Goal: Contribute content: Contribute content

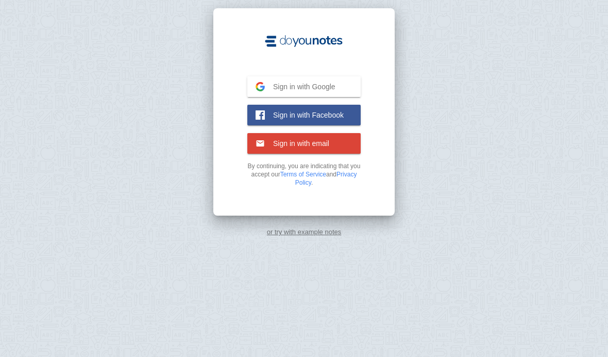
click at [323, 82] on span "Sign in with Google" at bounding box center [300, 86] width 71 height 9
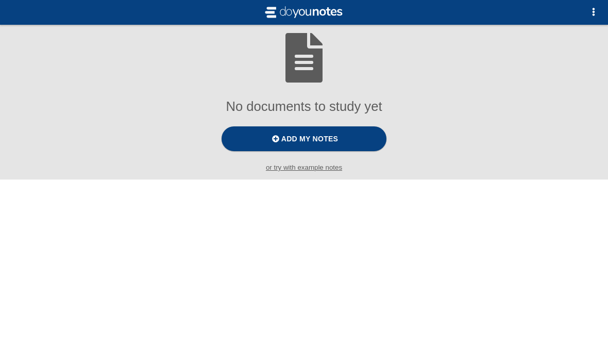
click at [335, 142] on span "Add my notes" at bounding box center [309, 138] width 57 height 8
click at [0, 0] on input "Add my notes" at bounding box center [0, 0] width 0 height 0
click at [364, 139] on label "Add my notes" at bounding box center [304, 138] width 165 height 25
click at [0, 0] on input "Add my notes" at bounding box center [0, 0] width 0 height 0
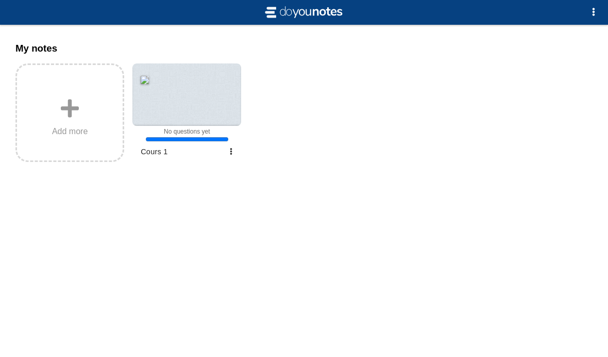
click at [80, 135] on span "Add more" at bounding box center [70, 131] width 36 height 9
click at [0, 0] on input "Add my notes" at bounding box center [0, 0] width 0 height 0
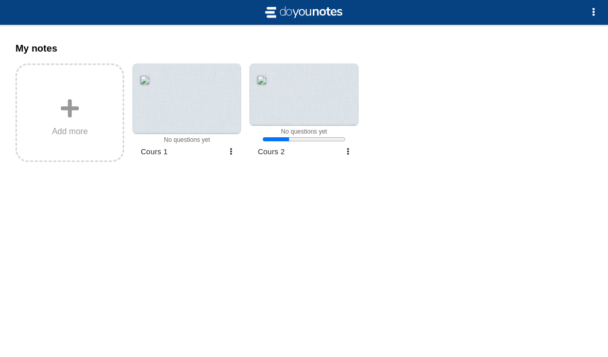
click at [96, 128] on label "Add more" at bounding box center [69, 112] width 109 height 98
click at [0, 0] on input "Add my notes" at bounding box center [0, 0] width 0 height 0
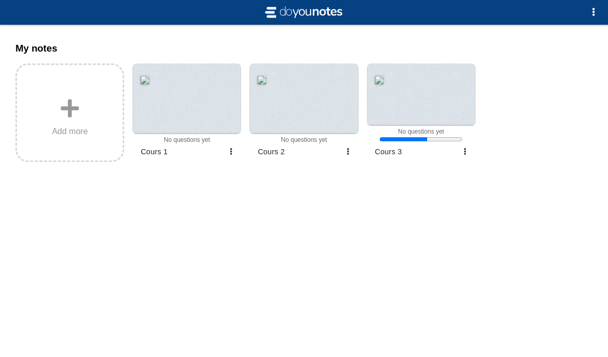
click at [80, 133] on span "Add more" at bounding box center [70, 131] width 36 height 9
click at [0, 0] on input "Add my notes" at bounding box center [0, 0] width 0 height 0
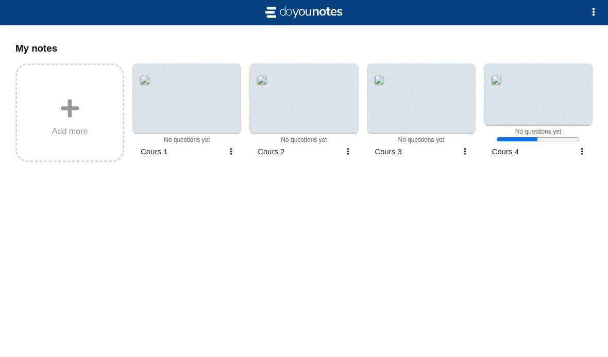
click at [68, 129] on span "Add more" at bounding box center [70, 131] width 36 height 9
click at [0, 0] on input "Add my notes" at bounding box center [0, 0] width 0 height 0
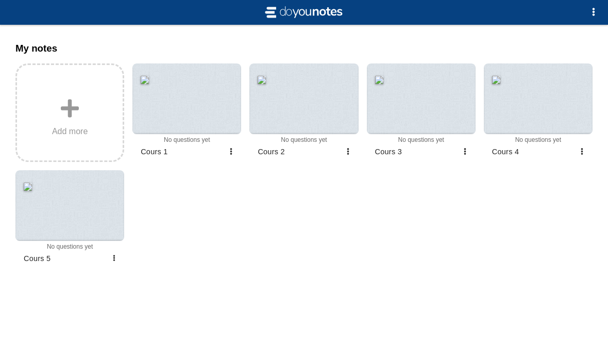
click at [214, 107] on div at bounding box center [186, 98] width 109 height 71
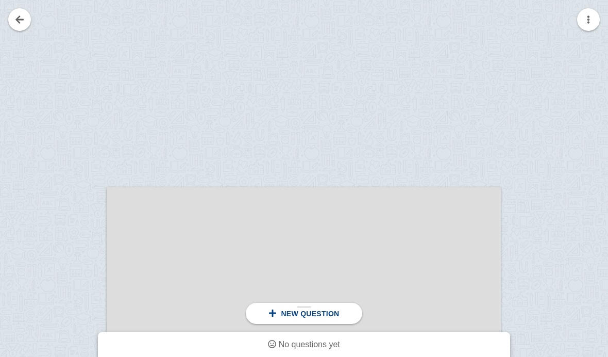
click at [328, 342] on span "No questions yet" at bounding box center [309, 344] width 61 height 9
click at [330, 310] on span "New question" at bounding box center [310, 313] width 58 height 8
click at [18, 15] on link at bounding box center [19, 19] width 23 height 23
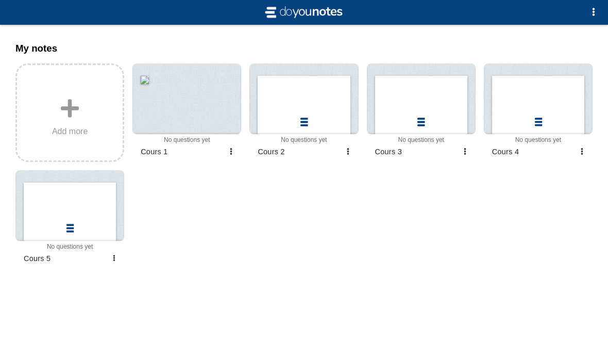
click at [201, 120] on div at bounding box center [186, 98] width 109 height 71
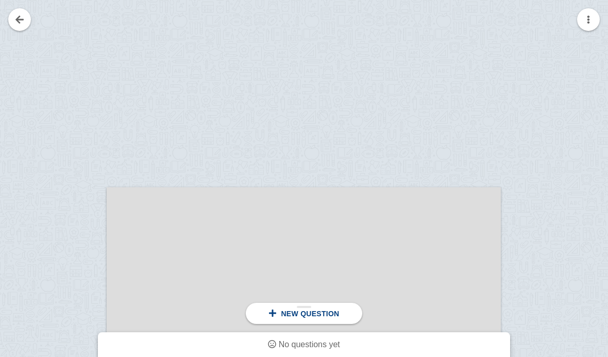
click at [580, 18] on button "button" at bounding box center [588, 19] width 23 height 23
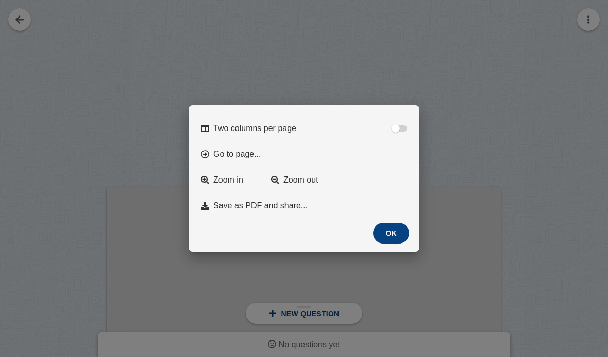
click at [398, 124] on div at bounding box center [396, 128] width 8 height 8
click at [0, 0] on input "Two columns per page" at bounding box center [0, 0] width 0 height 0
click at [403, 124] on div at bounding box center [404, 128] width 8 height 8
click at [0, 0] on input "Two columns per page" at bounding box center [0, 0] width 0 height 0
click at [496, 164] on div at bounding box center [304, 178] width 608 height 357
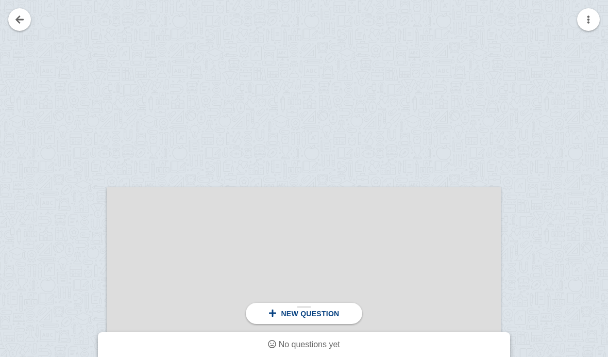
click at [305, 303] on div "New question" at bounding box center [304, 312] width 116 height 21
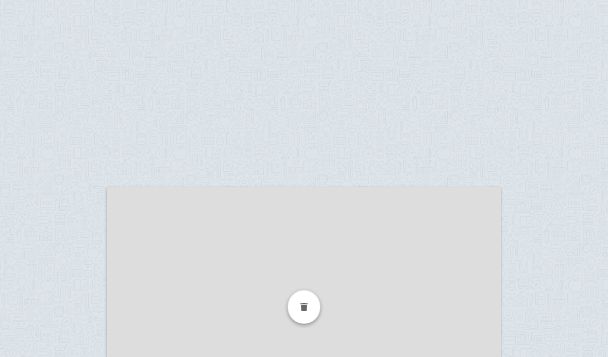
click at [295, 313] on div at bounding box center [304, 307] width 33 height 34
click at [300, 310] on div at bounding box center [304, 307] width 33 height 34
click at [305, 303] on div at bounding box center [304, 307] width 33 height 34
click at [463, 331] on div at bounding box center [304, 360] width 394 height 296
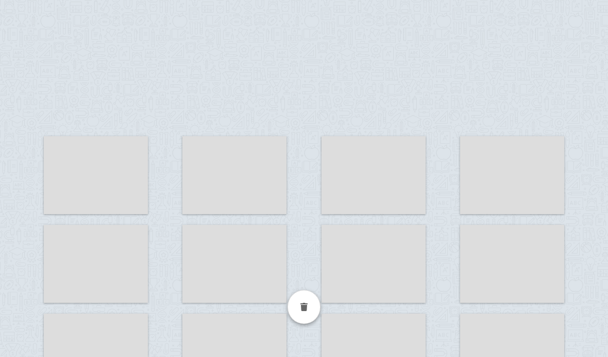
click at [374, 167] on div at bounding box center [374, 200] width 104 height 78
click at [302, 306] on div at bounding box center [304, 307] width 33 height 34
click at [310, 307] on div at bounding box center [304, 307] width 33 height 34
click at [374, 222] on div at bounding box center [374, 200] width 104 height 78
click at [380, 231] on div at bounding box center [374, 200] width 104 height 78
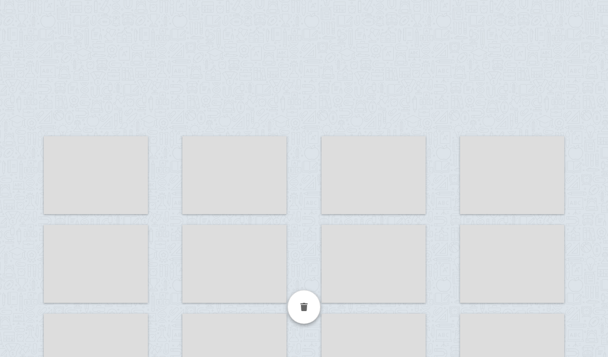
click at [375, 239] on div at bounding box center [374, 264] width 104 height 78
click at [100, 185] on div at bounding box center [96, 200] width 104 height 78
click at [235, 183] on div at bounding box center [234, 200] width 104 height 78
click at [390, 178] on div at bounding box center [374, 200] width 104 height 78
click at [496, 182] on div at bounding box center [512, 200] width 104 height 78
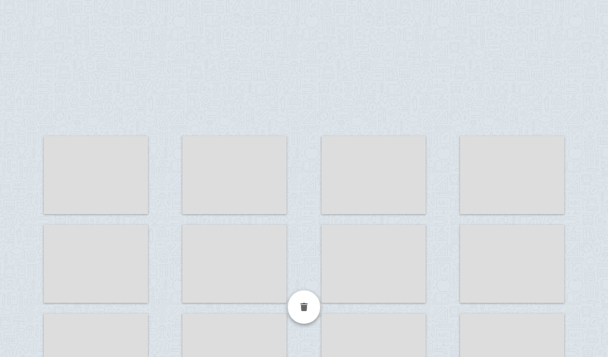
click at [105, 271] on div at bounding box center [96, 288] width 104 height 78
click at [110, 270] on div at bounding box center [96, 288] width 104 height 78
click at [111, 268] on div at bounding box center [96, 288] width 104 height 78
click at [112, 272] on div at bounding box center [96, 288] width 104 height 78
click at [112, 265] on div at bounding box center [96, 288] width 104 height 78
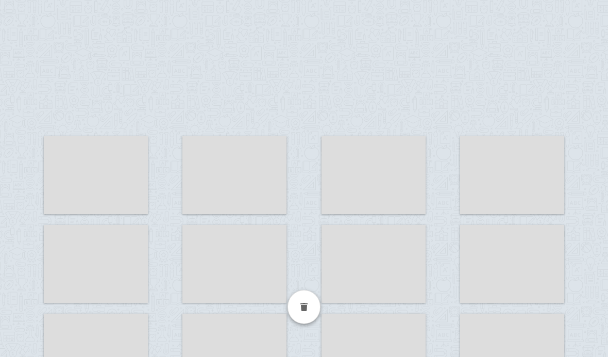
click at [249, 191] on div at bounding box center [234, 200] width 104 height 78
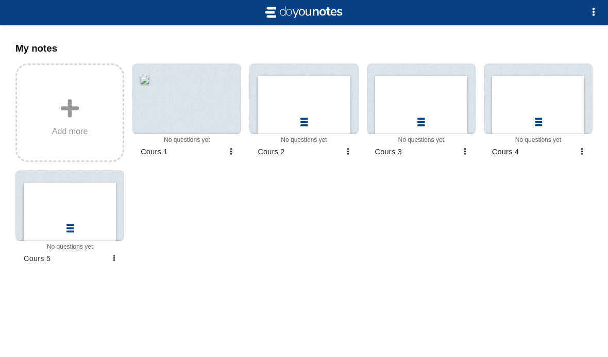
click at [304, 122] on div at bounding box center [303, 98] width 109 height 71
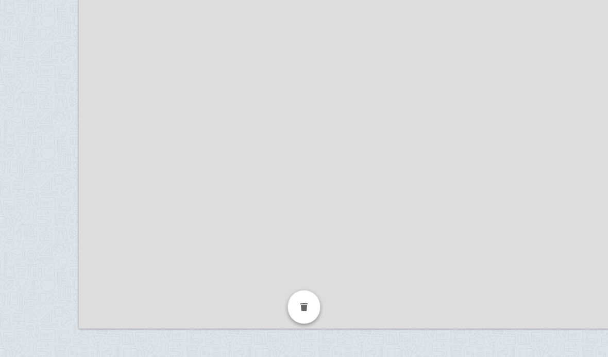
scroll to position [0, 15]
click at [396, 184] on div at bounding box center [349, 8] width 532 height 689
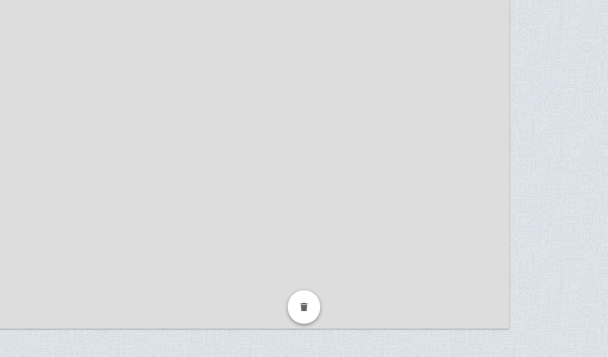
scroll to position [0, 122]
click at [329, 168] on div at bounding box center [243, 8] width 532 height 689
click at [363, 259] on div at bounding box center [243, 8] width 532 height 689
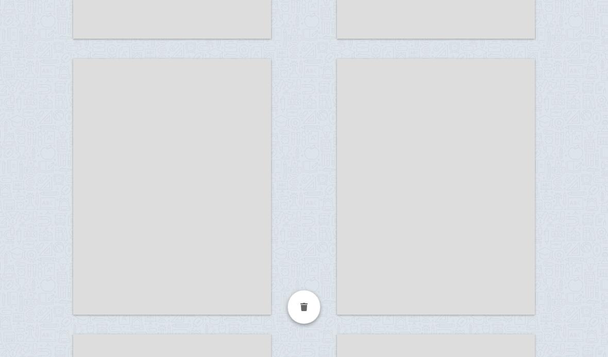
click at [403, 259] on div at bounding box center [436, 211] width 198 height 256
click at [377, 305] on div at bounding box center [436, 211] width 198 height 256
click at [377, 304] on div at bounding box center [436, 211] width 198 height 256
click at [380, 303] on div at bounding box center [436, 211] width 198 height 256
click at [307, 312] on div at bounding box center [304, 307] width 33 height 34
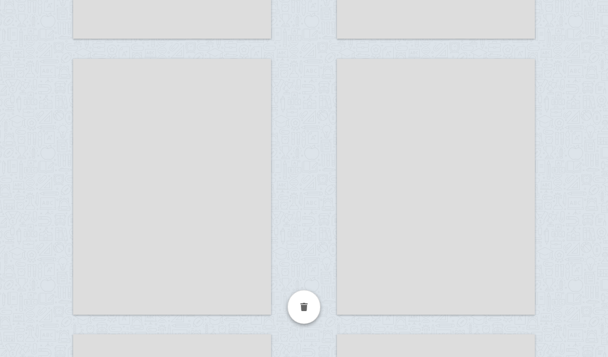
click at [304, 307] on div at bounding box center [304, 307] width 33 height 34
